Goal: Transaction & Acquisition: Purchase product/service

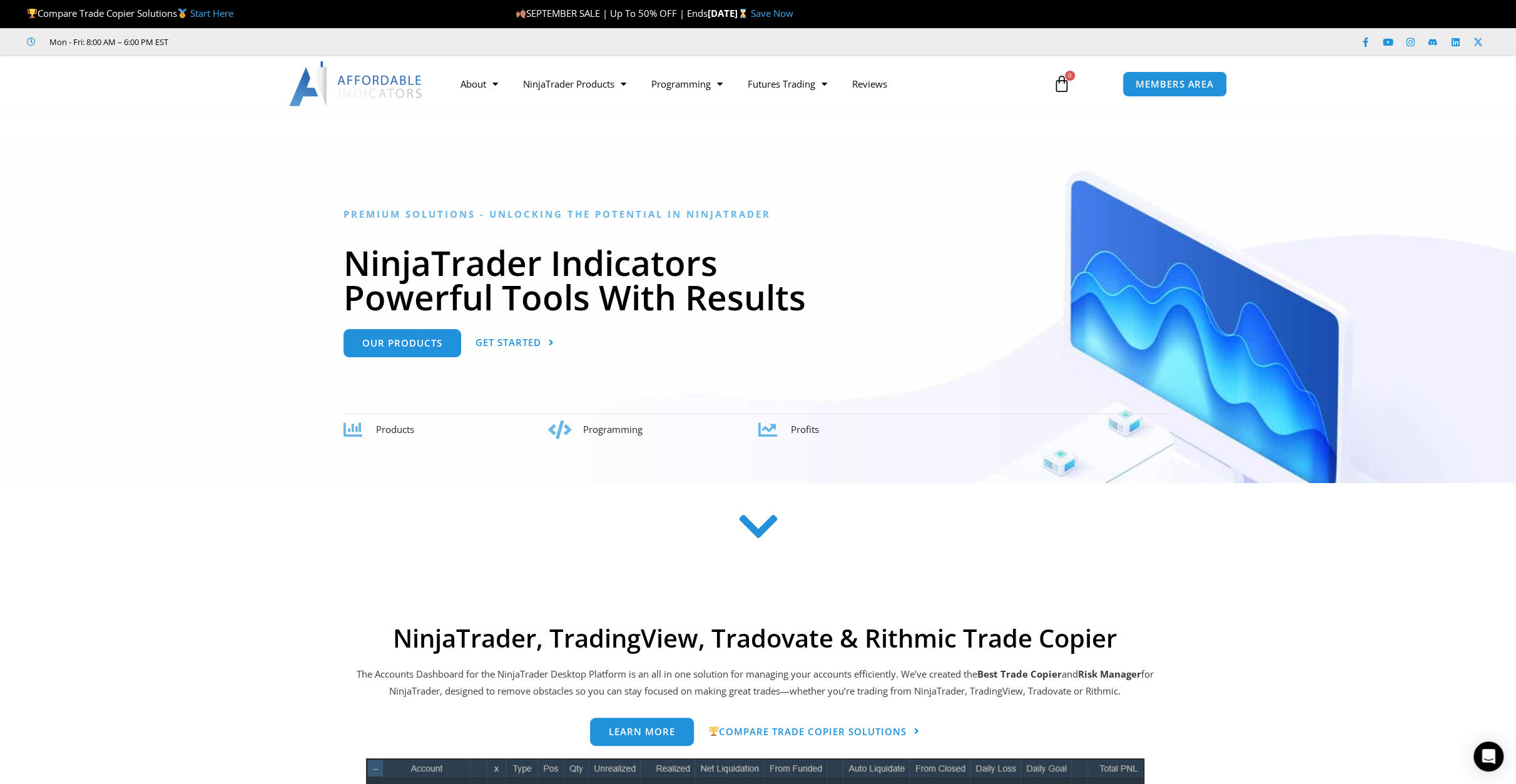
click at [237, 198] on div at bounding box center [758, 310] width 1516 height 347
click at [807, 154] on div at bounding box center [758, 310] width 1516 height 347
click at [793, 15] on link "Save Now" at bounding box center [772, 13] width 43 height 13
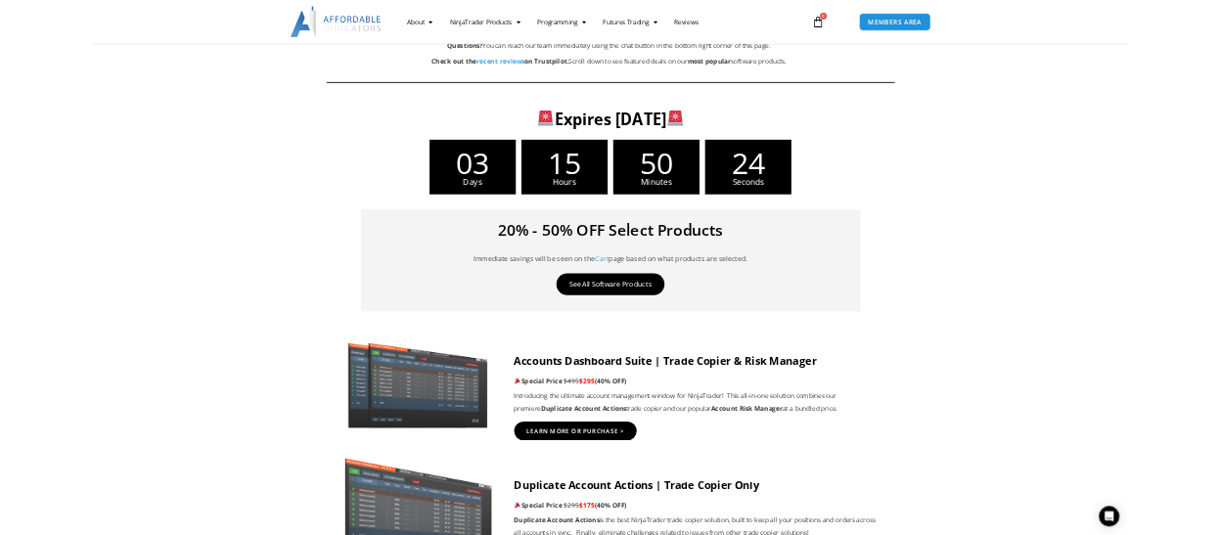
scroll to position [978, 0]
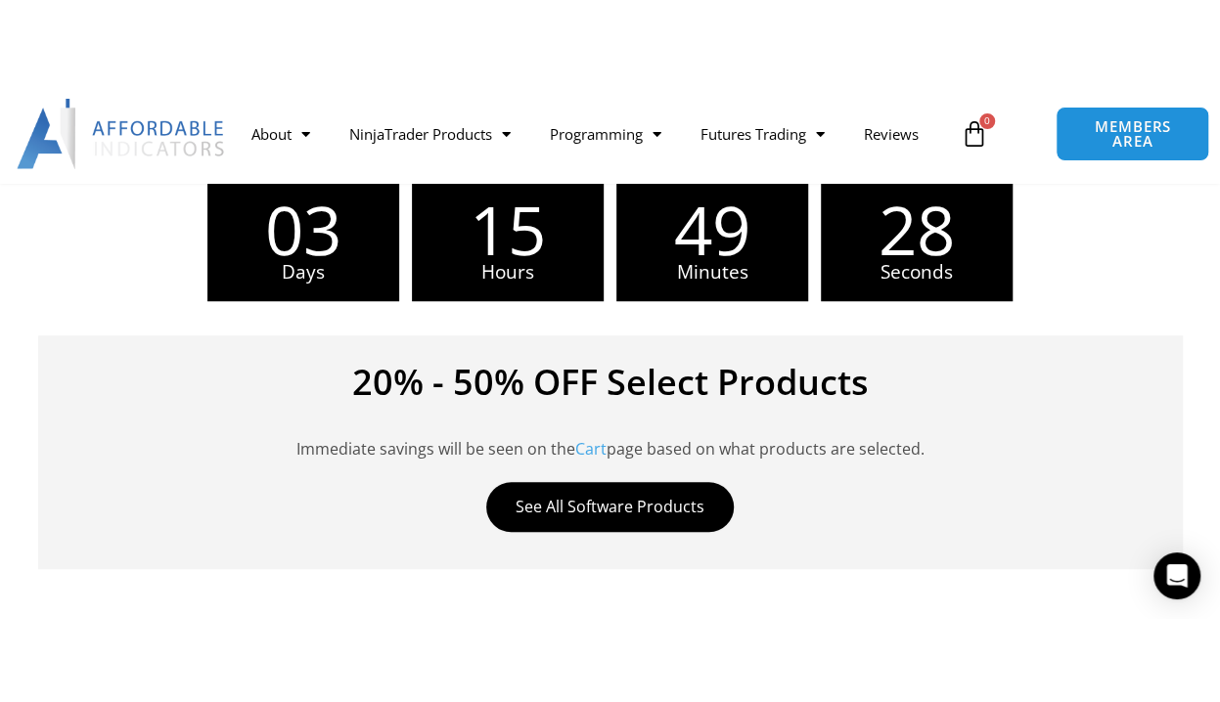
scroll to position [978, 0]
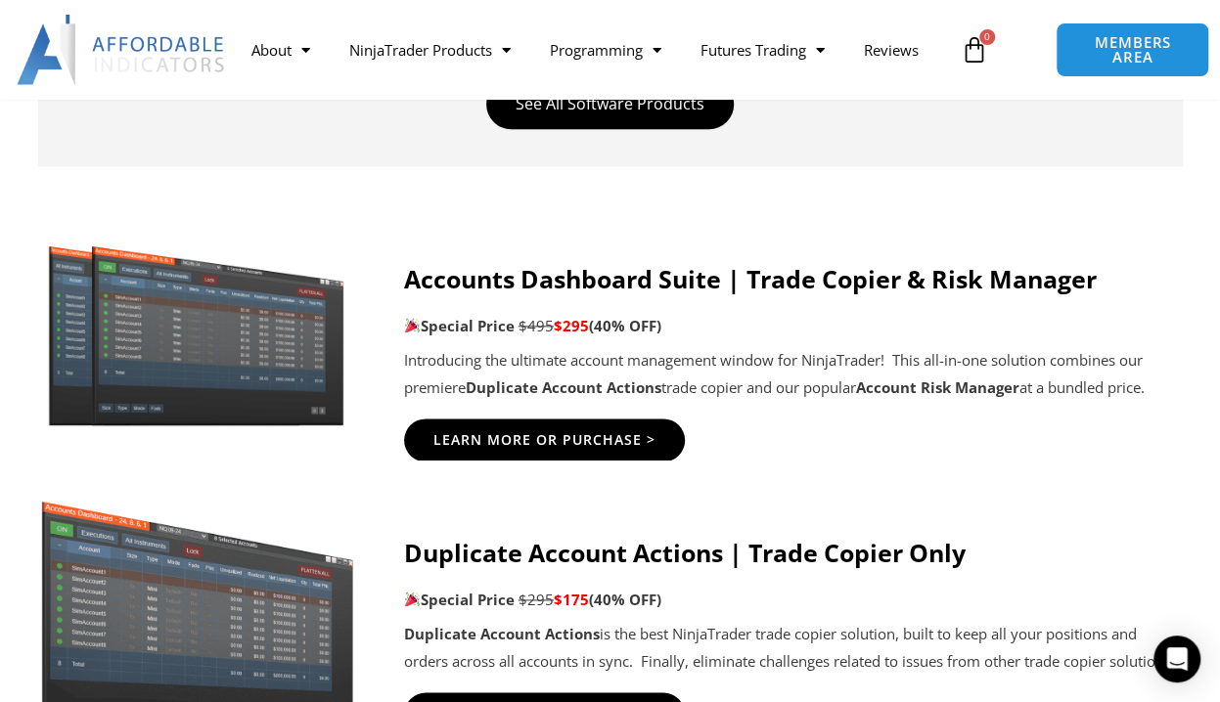
scroll to position [978, 0]
